Goal: Information Seeking & Learning: Learn about a topic

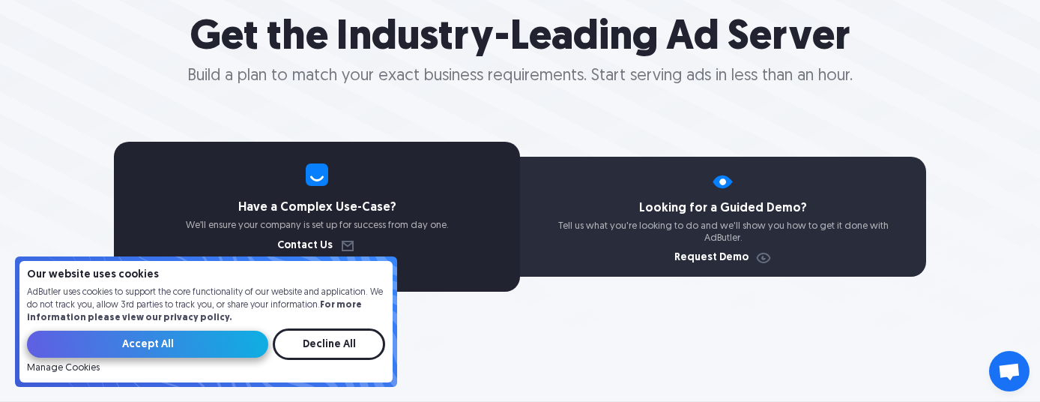
click at [190, 343] on input "Accept All" at bounding box center [147, 343] width 241 height 27
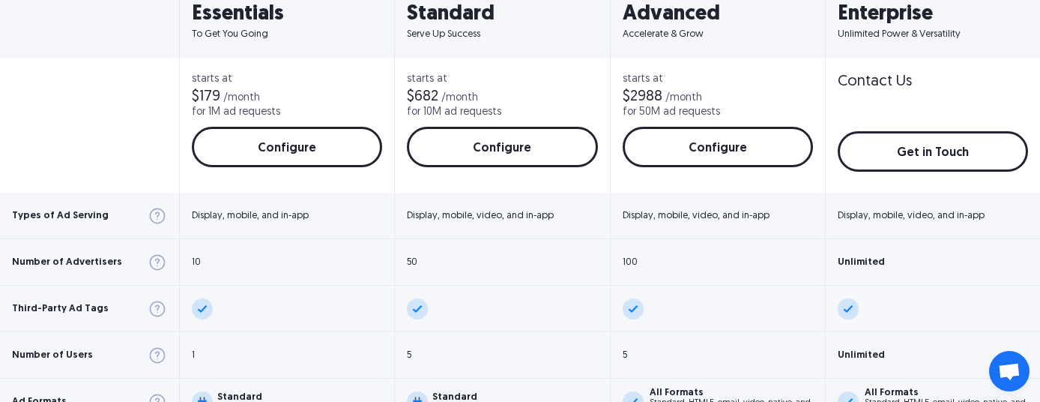
scroll to position [653, 0]
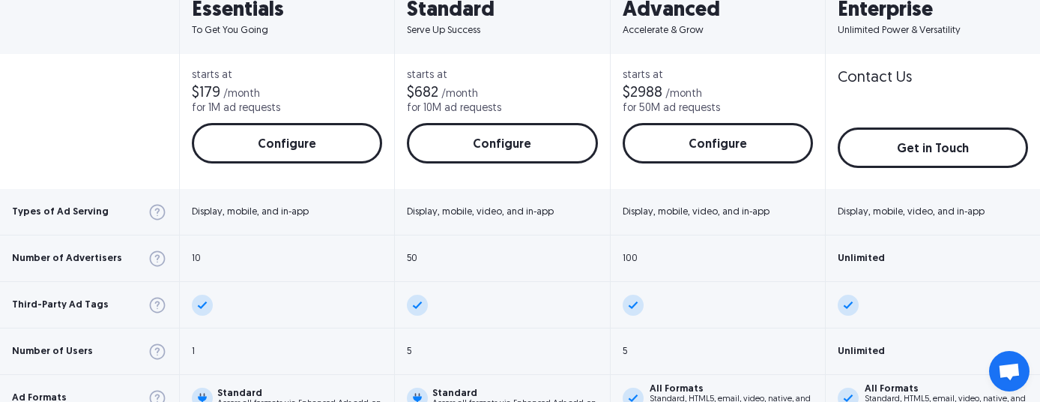
click at [103, 142] on div at bounding box center [89, 121] width 179 height 135
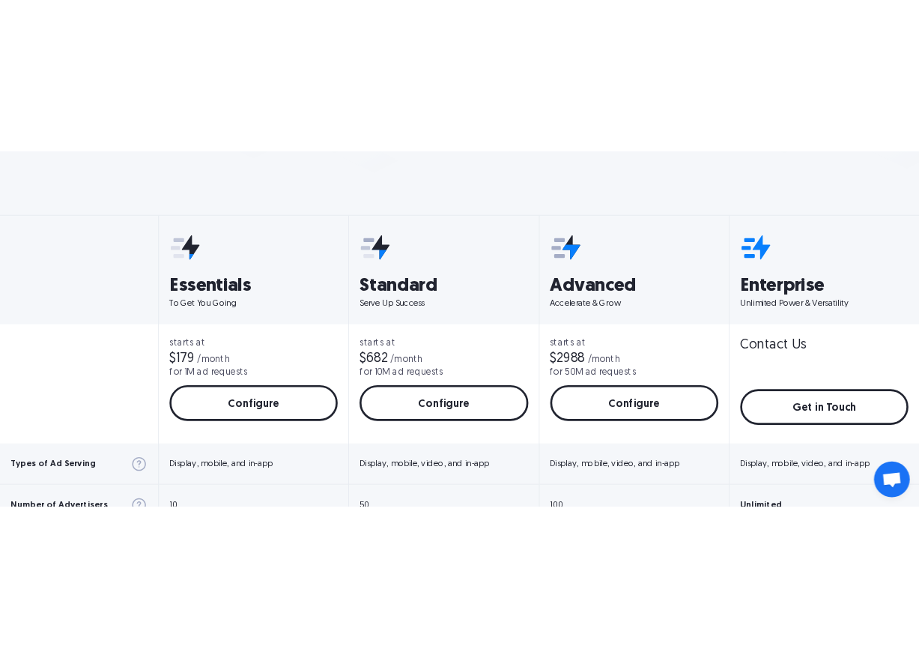
scroll to position [513, 0]
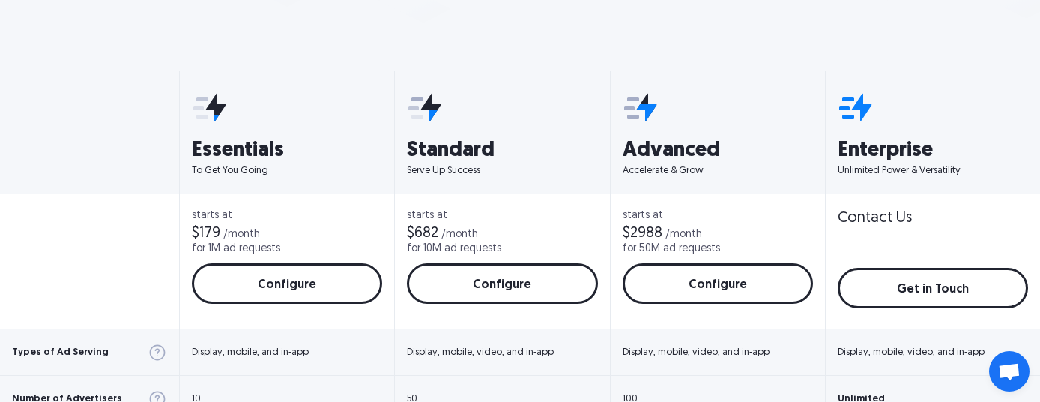
click at [103, 142] on div at bounding box center [89, 141] width 179 height 105
copy div "Solutions Display Ad Server Save time and increase revenue with The Ad Server. …"
